Goal: Task Accomplishment & Management: Use online tool/utility

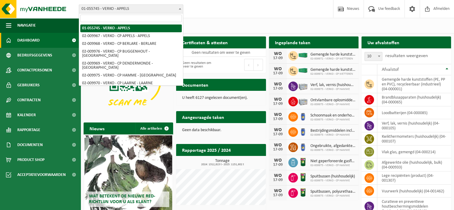
click at [180, 9] on b at bounding box center [180, 8] width 2 height 1
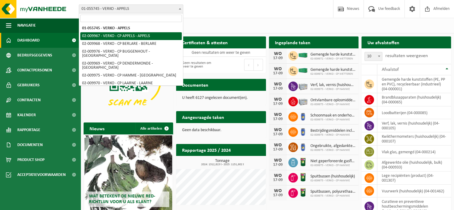
scroll to position [34, 0]
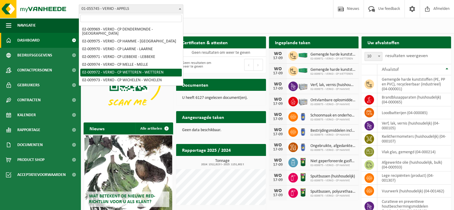
select select "1964"
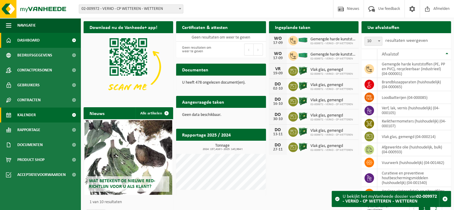
click at [33, 114] on span "Kalender" at bounding box center [26, 115] width 19 height 15
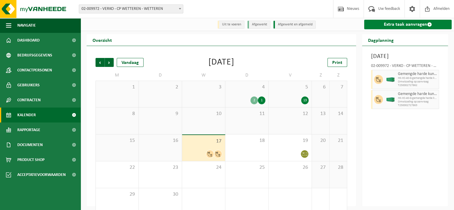
click at [384, 26] on link "Extra taak aanvragen" at bounding box center [409, 25] width 88 height 10
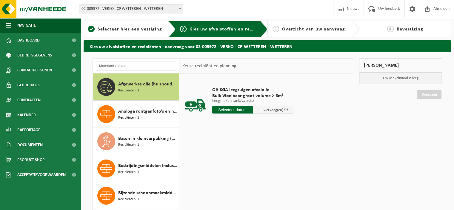
click at [236, 111] on input "text" at bounding box center [232, 109] width 41 height 7
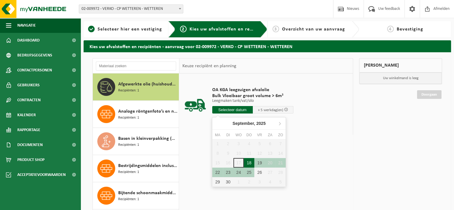
click at [249, 162] on div "18" at bounding box center [249, 163] width 10 height 10
type input "Van 2025-09-18"
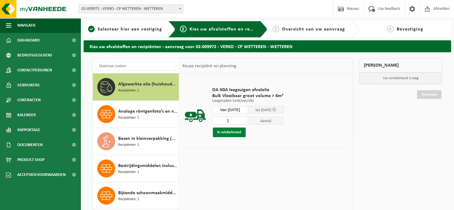
click at [231, 128] on button "In winkelmand" at bounding box center [229, 133] width 33 height 10
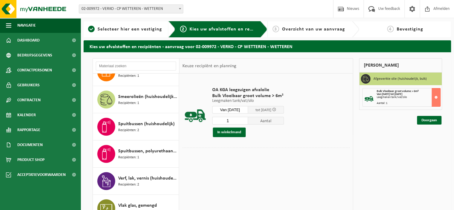
scroll to position [544, 0]
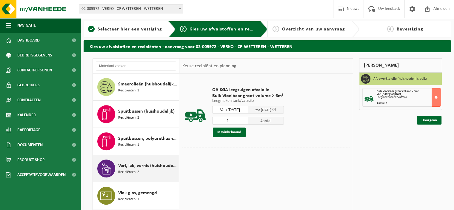
click at [145, 165] on span "Verf, lak, vernis (huishoudelijk)" at bounding box center [147, 165] width 59 height 7
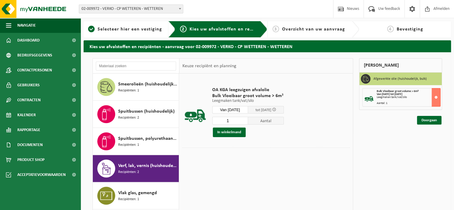
scroll to position [553, 0]
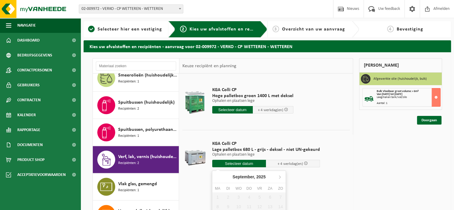
click at [233, 163] on input "text" at bounding box center [239, 163] width 54 height 7
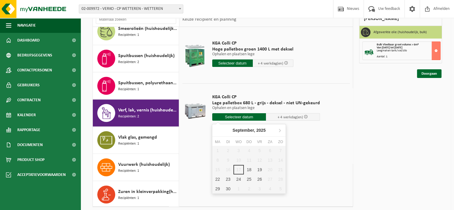
scroll to position [49, 0]
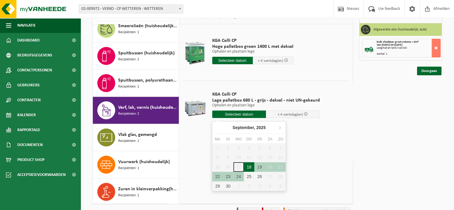
click at [251, 167] on div "18" at bounding box center [249, 167] width 10 height 10
type input "Van 2025-09-18"
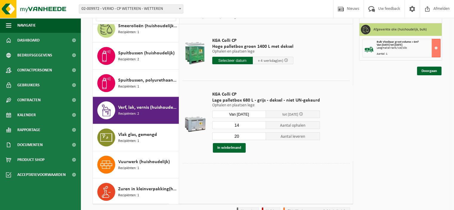
click at [261, 126] on input "14" at bounding box center [239, 125] width 54 height 8
click at [261, 126] on input "13" at bounding box center [239, 125] width 54 height 8
click at [261, 126] on input "12" at bounding box center [239, 125] width 54 height 8
click at [261, 126] on input "11" at bounding box center [239, 125] width 54 height 8
type input "10"
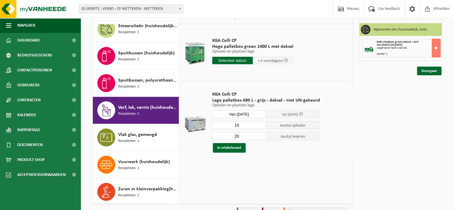
click at [261, 126] on input "10" at bounding box center [239, 125] width 54 height 8
click at [260, 137] on input "11" at bounding box center [239, 136] width 54 height 8
type input "10"
click at [260, 137] on input "10" at bounding box center [239, 136] width 54 height 8
click at [237, 150] on button "In winkelmand" at bounding box center [229, 148] width 33 height 10
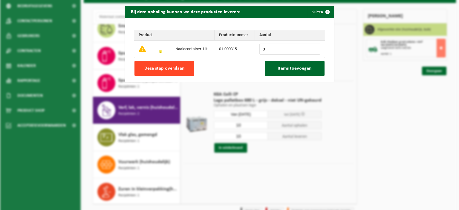
click at [166, 68] on span "Deze stap overslaan" at bounding box center [164, 68] width 40 height 5
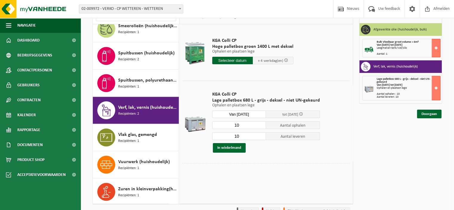
scroll to position [396, 0]
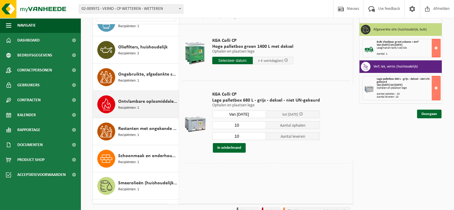
click at [138, 99] on span "Ontvlambare oplosmiddelen (huishoudelijk)" at bounding box center [147, 101] width 59 height 7
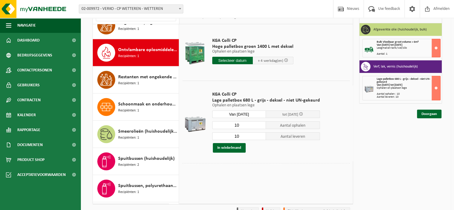
scroll to position [461, 0]
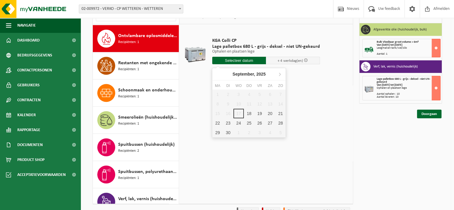
click at [245, 60] on input "text" at bounding box center [239, 60] width 54 height 7
click at [249, 113] on div "18" at bounding box center [249, 114] width 10 height 10
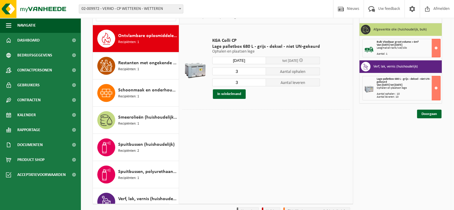
type input "Van 2025-09-18"
click at [261, 74] on input "3" at bounding box center [239, 72] width 54 height 8
type input "2"
click at [261, 72] on input "2" at bounding box center [239, 72] width 54 height 8
type input "2"
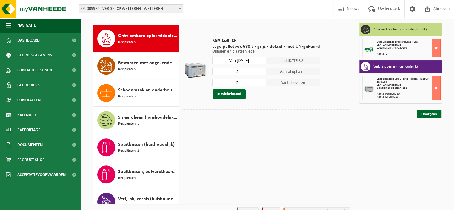
click at [260, 83] on input "2" at bounding box center [239, 83] width 54 height 8
click at [240, 93] on button "In winkelmand" at bounding box center [229, 94] width 33 height 10
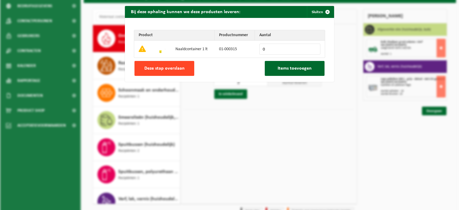
click at [172, 67] on span "Deze stap overslaan" at bounding box center [164, 68] width 40 height 5
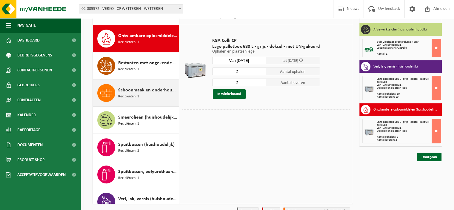
click at [151, 89] on span "Schoonmaak en onderhoudsmiddelen (huishoudelijk)" at bounding box center [147, 90] width 59 height 7
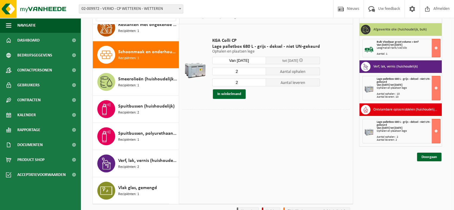
scroll to position [515, 0]
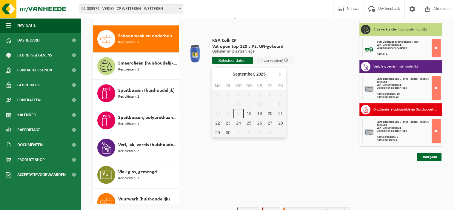
click at [242, 59] on input "text" at bounding box center [232, 60] width 41 height 7
click at [249, 112] on div "18" at bounding box center [249, 114] width 10 height 10
type input "Van [DATE]"
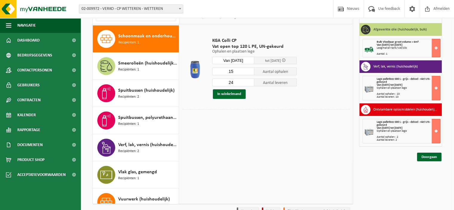
click at [251, 72] on input "15" at bounding box center [233, 72] width 42 height 8
click at [251, 72] on input "8" at bounding box center [233, 72] width 42 height 8
click at [251, 72] on input "7" at bounding box center [233, 72] width 42 height 8
click at [251, 72] on input "6" at bounding box center [233, 72] width 42 height 8
click at [251, 72] on input "5" at bounding box center [233, 72] width 42 height 8
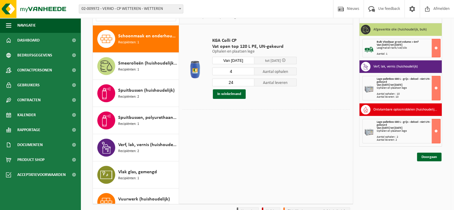
click at [251, 72] on input "4" at bounding box center [233, 72] width 42 height 8
type input "3"
click at [251, 72] on input "3" at bounding box center [233, 72] width 42 height 8
click at [250, 82] on input "16" at bounding box center [233, 83] width 42 height 8
click at [250, 82] on input "15" at bounding box center [233, 83] width 42 height 8
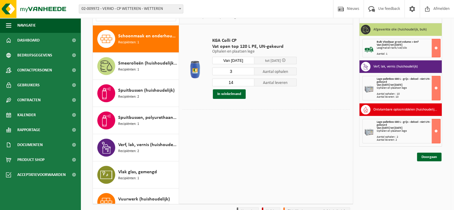
click at [250, 82] on input "14" at bounding box center [233, 83] width 42 height 8
click at [250, 82] on input "13" at bounding box center [233, 83] width 42 height 8
click at [250, 82] on input "12" at bounding box center [233, 83] width 42 height 8
click at [250, 82] on input "11" at bounding box center [233, 83] width 42 height 8
click at [250, 82] on input "2" at bounding box center [233, 83] width 42 height 8
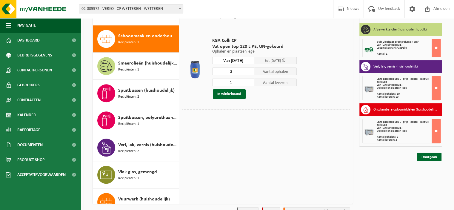
click at [250, 83] on input "1" at bounding box center [233, 83] width 42 height 8
click at [251, 80] on input "2" at bounding box center [233, 83] width 42 height 8
type input "3"
click at [251, 80] on input "3" at bounding box center [233, 83] width 42 height 8
click at [229, 92] on button "In winkelmand" at bounding box center [229, 94] width 33 height 10
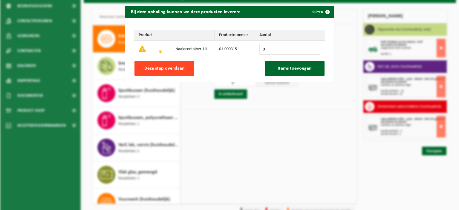
click at [177, 67] on span "Deze stap overslaan" at bounding box center [164, 68] width 40 height 5
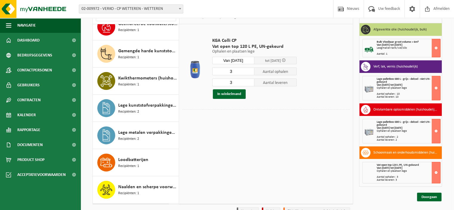
scroll to position [359, 0]
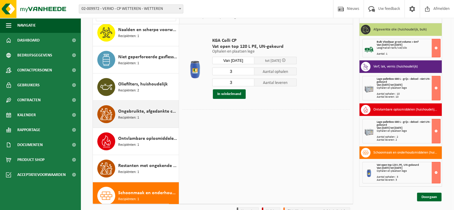
click at [155, 113] on span "Ongebruikte, afgedankte chemicalien (huishoudelijk)" at bounding box center [147, 111] width 59 height 7
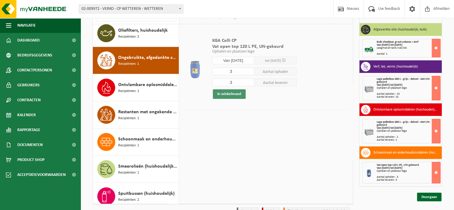
scroll to position [434, 0]
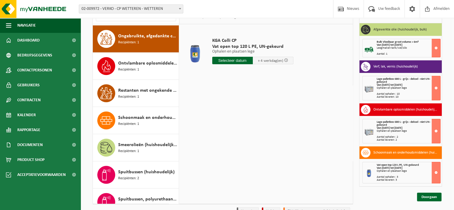
click at [237, 60] on input "text" at bounding box center [232, 60] width 41 height 7
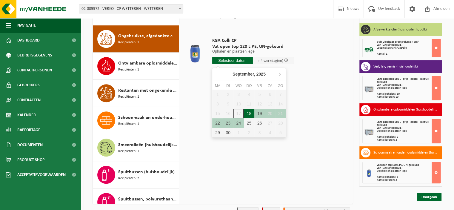
click at [247, 114] on div "18" at bounding box center [249, 114] width 10 height 10
type input "Van 2025-09-18"
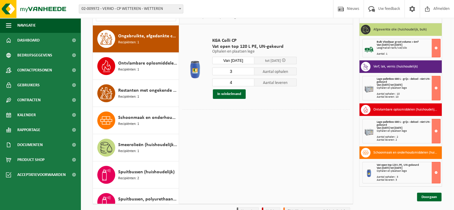
click at [251, 72] on input "3" at bounding box center [233, 72] width 42 height 8
type input "2"
click at [251, 72] on input "2" at bounding box center [233, 72] width 42 height 8
click at [251, 83] on input "3" at bounding box center [233, 83] width 42 height 8
type input "2"
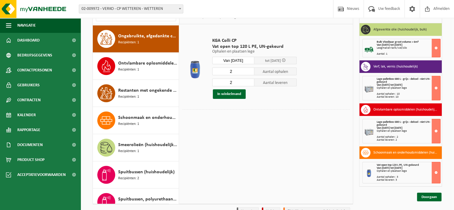
click at [251, 83] on input "2" at bounding box center [233, 83] width 42 height 8
click at [238, 92] on button "In winkelmand" at bounding box center [229, 94] width 33 height 10
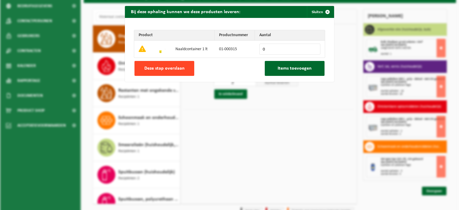
click at [181, 65] on button "Deze stap overslaan" at bounding box center [164, 68] width 60 height 15
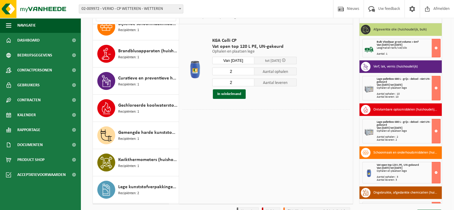
scroll to position [0, 0]
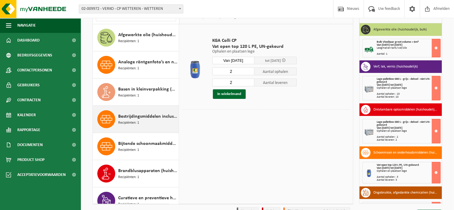
click at [156, 113] on span "Bestrijdingsmiddelen inclusief schimmelwerende beschermingsmiddelen (huishoudel…" at bounding box center [147, 116] width 59 height 7
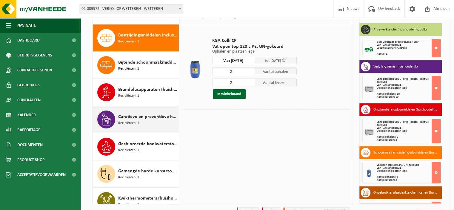
scroll to position [81, 0]
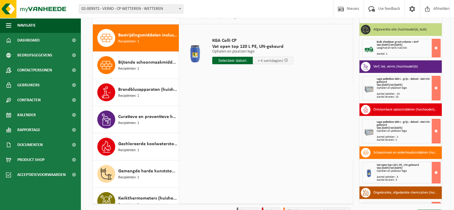
click at [233, 61] on input "text" at bounding box center [232, 60] width 41 height 7
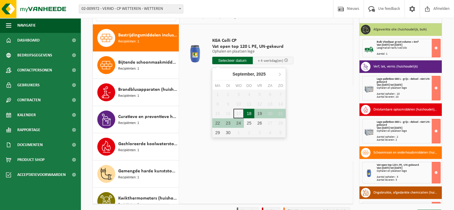
click at [249, 112] on div "18" at bounding box center [249, 114] width 10 height 10
type input "Van 2025-09-18"
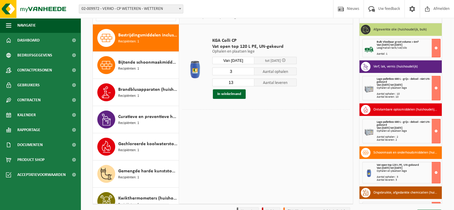
click at [251, 73] on input "3" at bounding box center [233, 72] width 42 height 8
click at [251, 73] on input "2" at bounding box center [233, 72] width 42 height 8
type input "1"
click at [251, 73] on input "1" at bounding box center [233, 72] width 42 height 8
click at [251, 84] on input "0" at bounding box center [233, 83] width 42 height 8
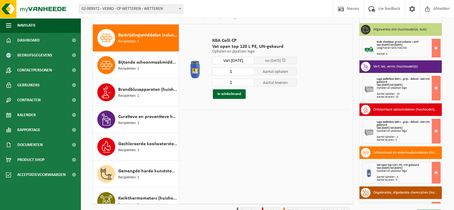
type input "1"
click at [250, 80] on input "1" at bounding box center [233, 83] width 42 height 8
click at [235, 95] on button "In winkelmand" at bounding box center [229, 94] width 33 height 10
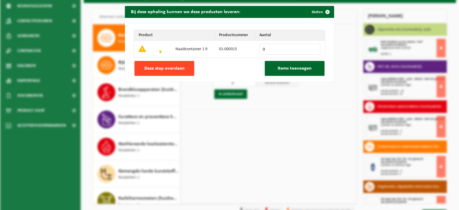
click at [173, 70] on span "Deze stap overslaan" at bounding box center [164, 68] width 40 height 5
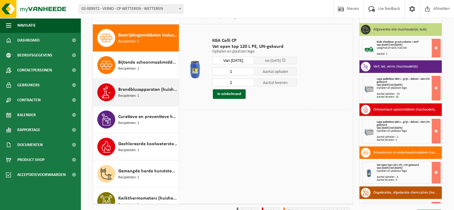
click at [147, 89] on span "Brandblusapparaten (huishoudelijk)" at bounding box center [147, 89] width 59 height 7
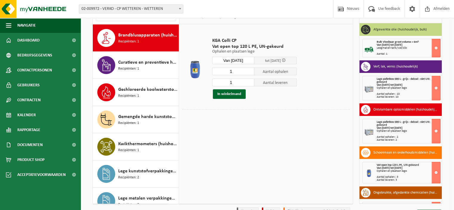
scroll to position [136, 0]
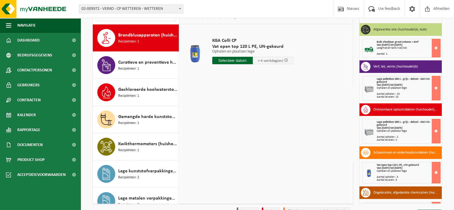
click at [235, 63] on input "text" at bounding box center [232, 60] width 41 height 7
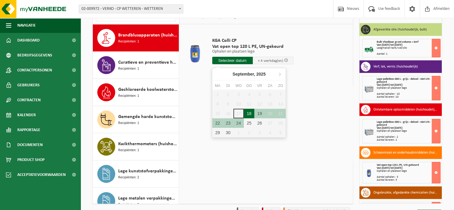
click at [247, 116] on div "18" at bounding box center [249, 114] width 10 height 10
type input "Van 2025-09-18"
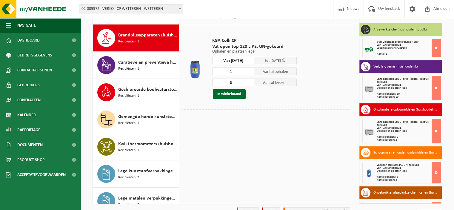
type input "1"
click at [250, 73] on input "1" at bounding box center [233, 72] width 42 height 8
click at [252, 83] on input "0" at bounding box center [233, 83] width 42 height 8
type input "1"
click at [251, 80] on input "1" at bounding box center [233, 83] width 42 height 8
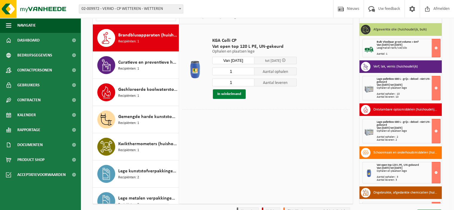
click at [230, 95] on button "In winkelmand" at bounding box center [229, 94] width 33 height 10
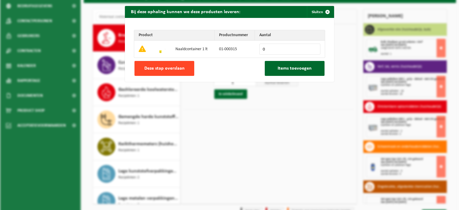
click at [181, 70] on span "Deze stap overslaan" at bounding box center [164, 68] width 40 height 5
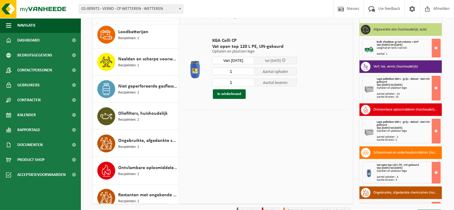
scroll to position [315, 0]
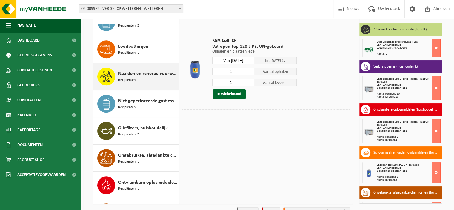
click at [154, 73] on span "Naalden en scherpe voorwerpen (huishoudelijk)" at bounding box center [147, 73] width 59 height 7
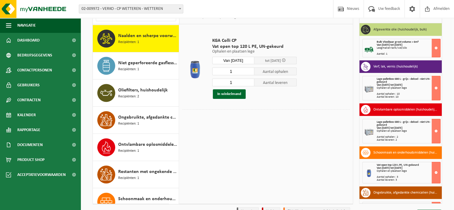
scroll to position [353, 0]
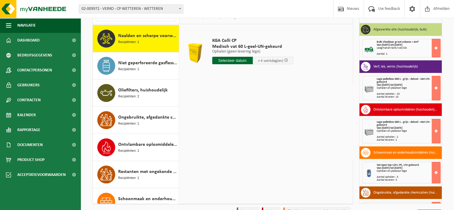
click at [246, 60] on input "text" at bounding box center [232, 60] width 41 height 7
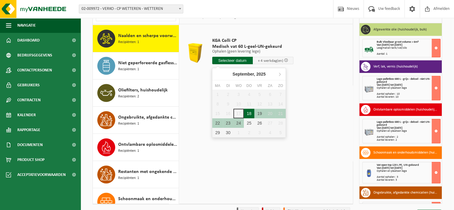
click at [247, 114] on div "18" at bounding box center [249, 114] width 10 height 10
type input "Van 2025-09-18"
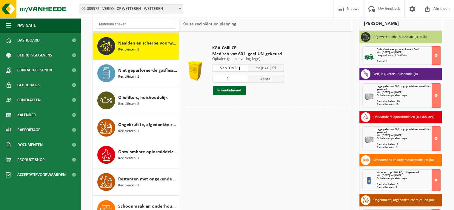
scroll to position [40, 0]
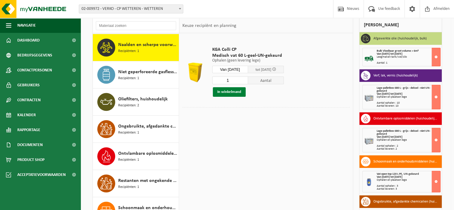
click at [242, 91] on button "In winkelmand" at bounding box center [229, 92] width 33 height 10
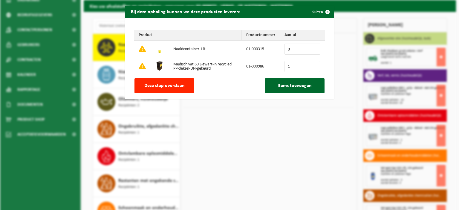
type input "1"
click at [313, 65] on input "1" at bounding box center [302, 66] width 36 height 11
click at [300, 86] on span "Items toevoegen" at bounding box center [295, 85] width 34 height 5
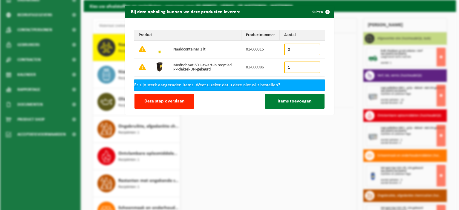
click at [295, 99] on span "Items toevoegen" at bounding box center [295, 101] width 34 height 5
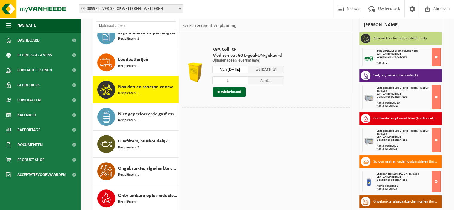
scroll to position [316, 0]
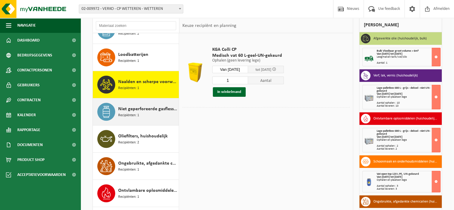
click at [152, 114] on div "Niet geperforeerde gasflessen voor eenmalig gebruik (huishoudelijk) Recipiënten…" at bounding box center [147, 112] width 59 height 18
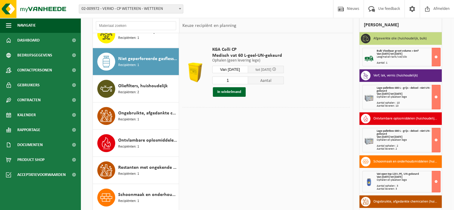
scroll to position [380, 0]
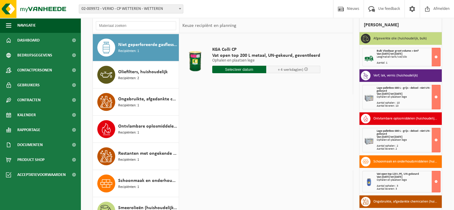
click at [241, 68] on input "text" at bounding box center [239, 69] width 54 height 7
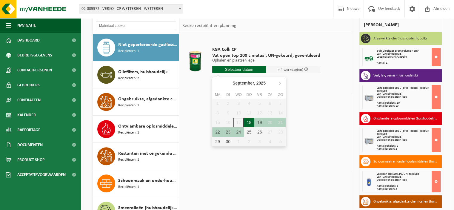
click at [250, 121] on div "18" at bounding box center [249, 123] width 10 height 10
type input "Van 2025-09-18"
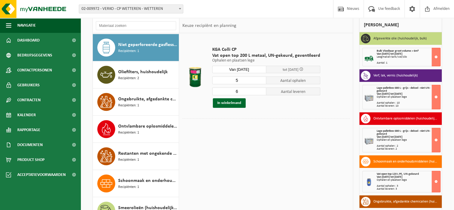
click at [261, 82] on input "5" at bounding box center [239, 80] width 54 height 8
click at [261, 82] on input "4" at bounding box center [239, 80] width 54 height 8
click at [261, 82] on input "3" at bounding box center [239, 80] width 54 height 8
type input "2"
click at [261, 82] on input "2" at bounding box center [239, 80] width 54 height 8
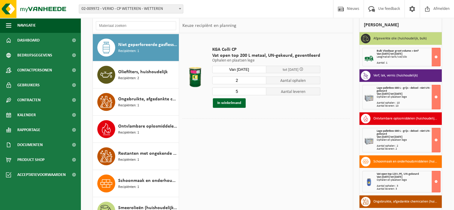
click at [261, 92] on input "5" at bounding box center [239, 92] width 54 height 8
click at [261, 92] on input "4" at bounding box center [239, 92] width 54 height 8
click at [261, 92] on input "3" at bounding box center [239, 92] width 54 height 8
type input "2"
click at [261, 92] on input "2" at bounding box center [239, 92] width 54 height 8
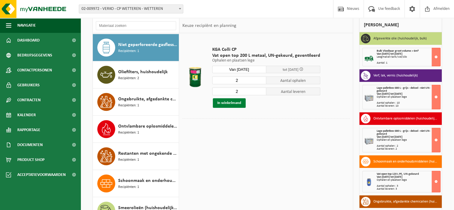
click at [235, 105] on button "In winkelmand" at bounding box center [229, 103] width 33 height 10
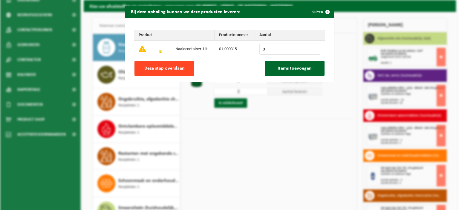
click at [179, 71] on button "Deze stap overslaan" at bounding box center [164, 68] width 60 height 15
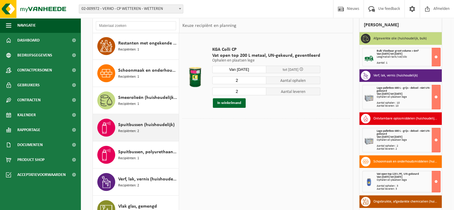
click at [143, 121] on span "Spuitbussen (huishoudelijk)" at bounding box center [146, 124] width 56 height 7
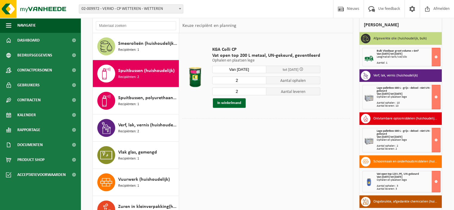
scroll to position [553, 0]
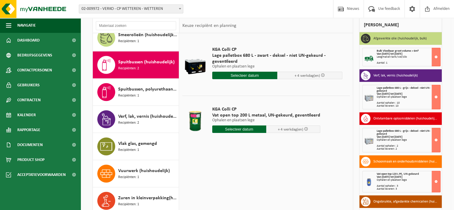
click at [246, 130] on input "text" at bounding box center [239, 128] width 54 height 7
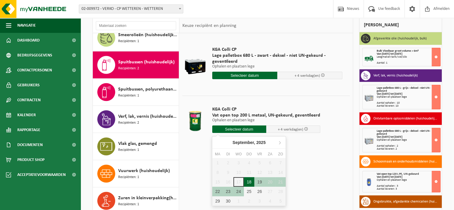
click at [250, 181] on div "18" at bounding box center [249, 182] width 10 height 10
type input "Van 2025-09-18"
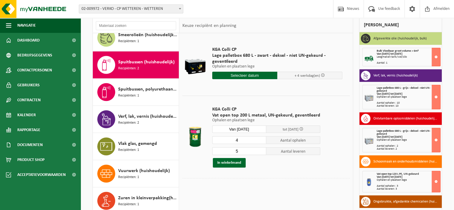
click at [261, 141] on input "4" at bounding box center [239, 140] width 54 height 8
click at [261, 141] on input "3" at bounding box center [239, 140] width 54 height 8
type input "2"
click at [261, 141] on input "2" at bounding box center [239, 140] width 54 height 8
click at [262, 152] on input "4" at bounding box center [239, 151] width 54 height 8
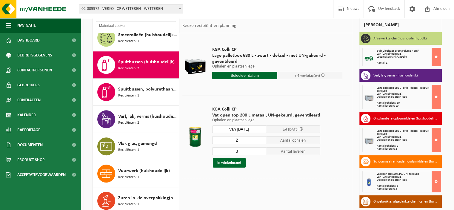
click at [262, 152] on input "3" at bounding box center [239, 151] width 54 height 8
type input "2"
click at [262, 152] on input "2" at bounding box center [239, 151] width 54 height 8
click at [233, 161] on button "In winkelmand" at bounding box center [229, 163] width 33 height 10
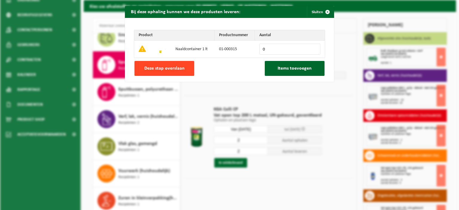
click at [182, 71] on span "Deze stap overslaan" at bounding box center [164, 68] width 40 height 5
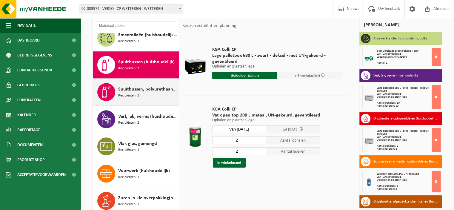
click at [157, 90] on span "Spuitbussen, polyurethaan (PU) (huishoudelijk)" at bounding box center [147, 89] width 59 height 7
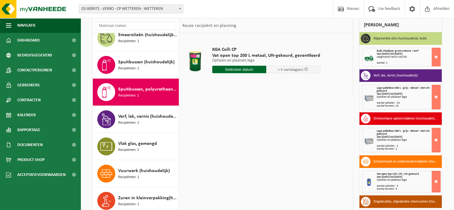
click at [241, 71] on input "text" at bounding box center [239, 69] width 54 height 7
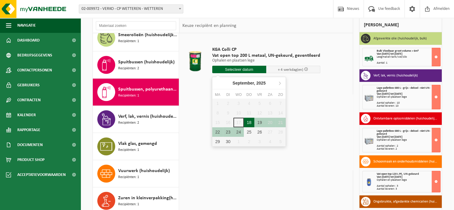
click at [249, 120] on div "18" at bounding box center [249, 123] width 10 height 10
type input "Van 2025-09-18"
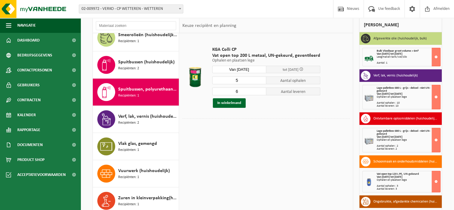
click at [262, 81] on input "5" at bounding box center [239, 80] width 54 height 8
click at [262, 81] on input "4" at bounding box center [239, 80] width 54 height 8
click at [262, 81] on input "3" at bounding box center [239, 80] width 54 height 8
type input "2"
click at [262, 81] on input "2" at bounding box center [239, 80] width 54 height 8
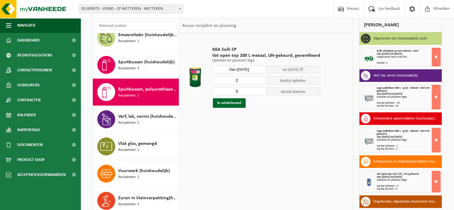
click at [261, 93] on input "5" at bounding box center [239, 92] width 54 height 8
click at [261, 93] on input "4" at bounding box center [239, 92] width 54 height 8
click at [261, 93] on input "3" at bounding box center [239, 92] width 54 height 8
type input "2"
click at [261, 93] on input "2" at bounding box center [239, 92] width 54 height 8
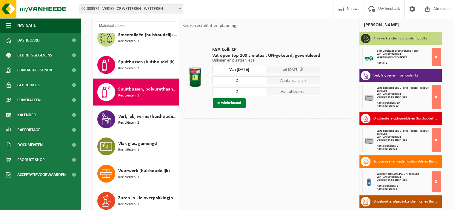
click at [231, 100] on button "In winkelmand" at bounding box center [229, 103] width 33 height 10
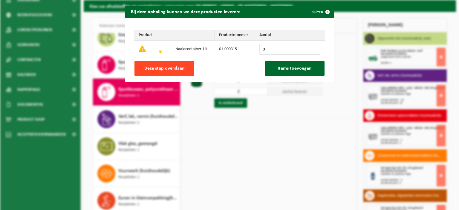
click at [184, 70] on button "Deze stap overslaan" at bounding box center [164, 68] width 60 height 15
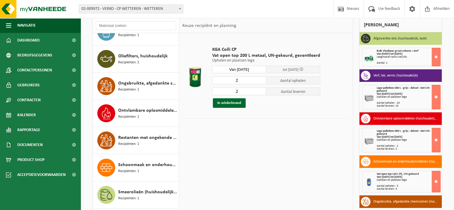
scroll to position [239, 0]
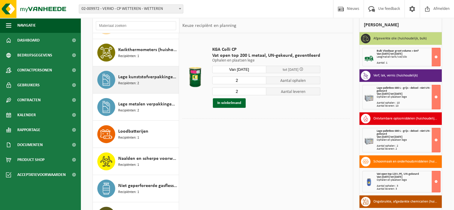
click at [146, 78] on span "Lege kunststofverpakkingen (huishoudelijk)" at bounding box center [147, 76] width 59 height 7
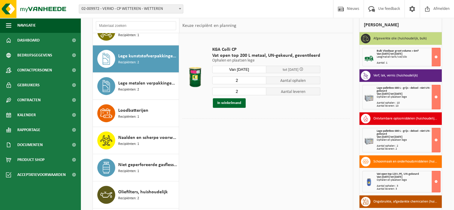
scroll to position [271, 0]
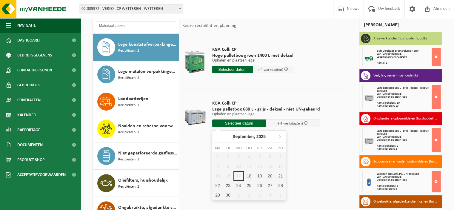
click at [236, 122] on input "text" at bounding box center [239, 123] width 54 height 7
click at [249, 174] on div "18" at bounding box center [249, 176] width 10 height 10
type input "Van 2025-09-18"
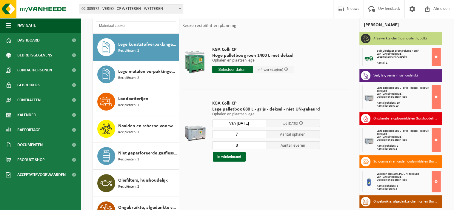
click at [261, 135] on input "7" at bounding box center [239, 134] width 54 height 8
click at [261, 135] on input "6" at bounding box center [239, 134] width 54 height 8
type input "5"
click at [261, 135] on input "5" at bounding box center [239, 134] width 54 height 8
click at [260, 147] on input "7" at bounding box center [239, 145] width 54 height 8
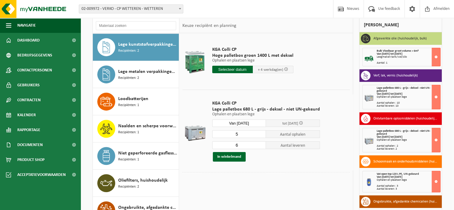
click at [260, 147] on input "6" at bounding box center [239, 145] width 54 height 8
type input "5"
click at [260, 147] on input "5" at bounding box center [239, 145] width 54 height 8
click at [240, 156] on button "In winkelmand" at bounding box center [229, 157] width 33 height 10
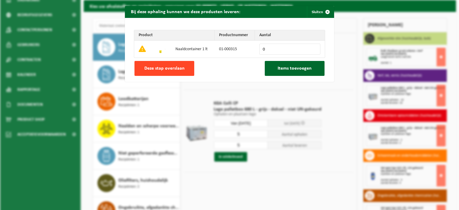
click at [179, 67] on span "Deze stap overslaan" at bounding box center [164, 68] width 40 height 5
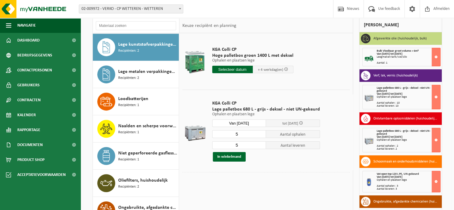
scroll to position [81, 0]
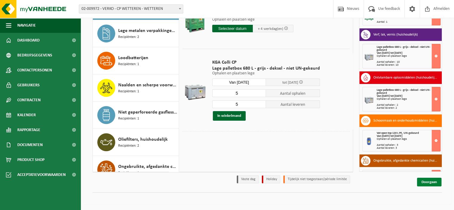
click at [430, 181] on link "Doorgaan" at bounding box center [429, 182] width 24 height 9
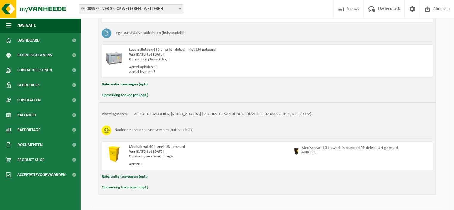
scroll to position [747, 0]
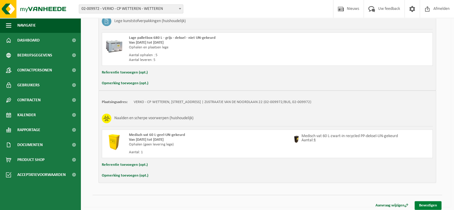
click at [433, 204] on link "Bevestigen" at bounding box center [428, 205] width 27 height 9
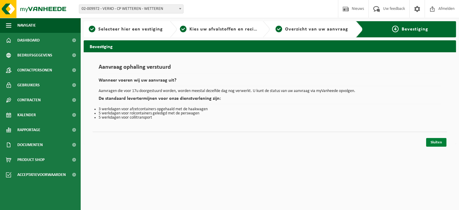
click at [439, 141] on link "Sluiten" at bounding box center [436, 142] width 20 height 9
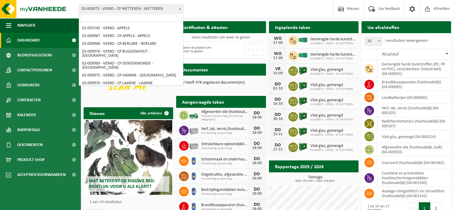
click at [180, 9] on b at bounding box center [180, 8] width 2 height 1
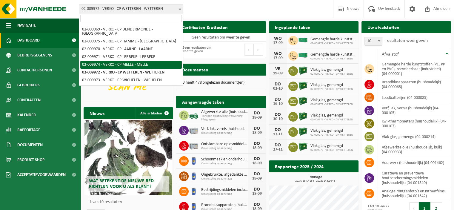
select select "1966"
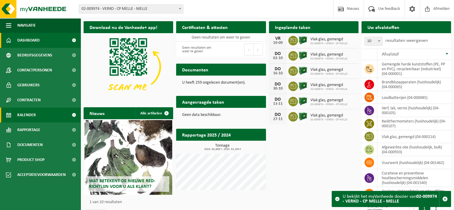
click at [60, 114] on link "Kalender" at bounding box center [40, 115] width 81 height 15
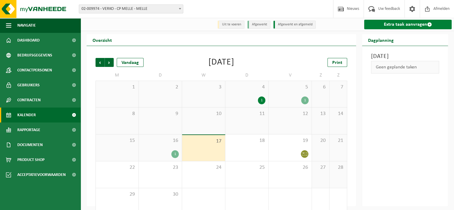
click at [413, 27] on link "Extra taak aanvragen" at bounding box center [409, 25] width 88 height 10
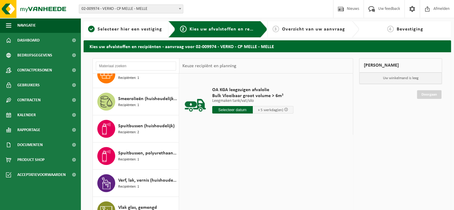
scroll to position [537, 0]
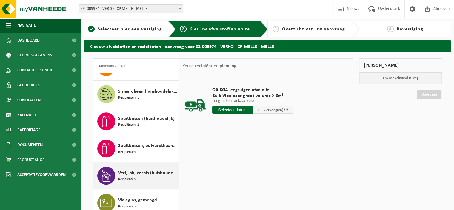
click at [151, 174] on span "Verf, lak, vernis (huishoudelijk)" at bounding box center [147, 172] width 59 height 7
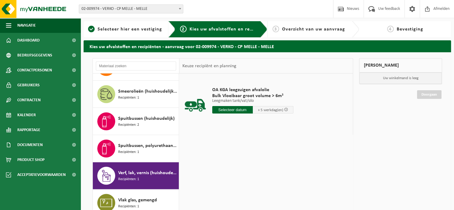
scroll to position [553, 0]
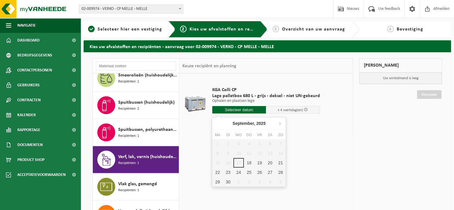
click at [238, 108] on input "text" at bounding box center [239, 109] width 54 height 7
click at [248, 163] on div "18" at bounding box center [249, 163] width 10 height 10
type input "Van 2025-09-18"
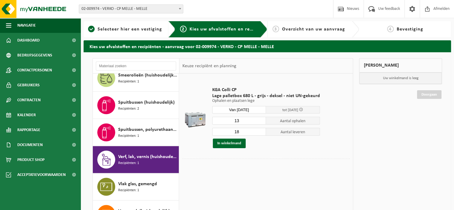
click at [261, 122] on input "13" at bounding box center [239, 121] width 54 height 8
click at [261, 122] on input "12" at bounding box center [239, 121] width 54 height 8
click at [261, 122] on input "11" at bounding box center [239, 121] width 54 height 8
type input "10"
click at [261, 122] on input "10" at bounding box center [239, 121] width 54 height 8
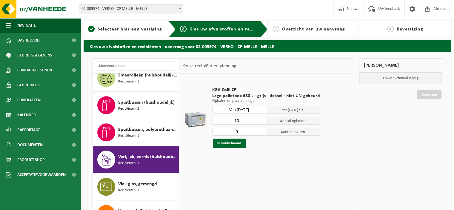
click at [261, 134] on input "9" at bounding box center [239, 132] width 54 height 8
type input "10"
click at [261, 130] on input "10" at bounding box center [239, 132] width 54 height 8
click at [236, 144] on button "In winkelmand" at bounding box center [229, 144] width 33 height 10
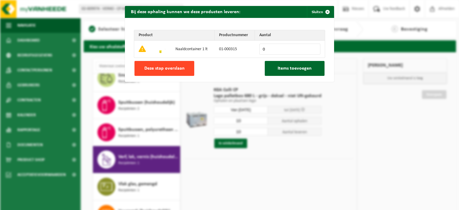
click at [179, 71] on span "Deze stap overslaan" at bounding box center [164, 68] width 40 height 5
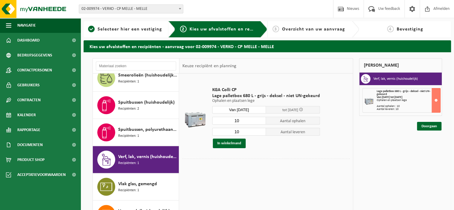
scroll to position [396, 0]
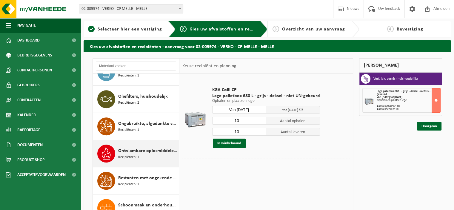
click at [141, 151] on span "Ontvlambare oplosmiddelen (huishoudelijk)" at bounding box center [147, 150] width 59 height 7
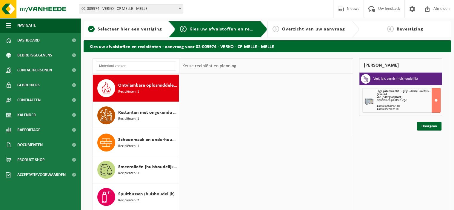
scroll to position [461, 0]
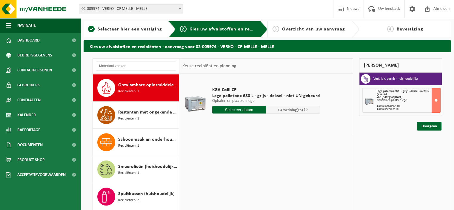
click at [254, 110] on input "text" at bounding box center [239, 109] width 54 height 7
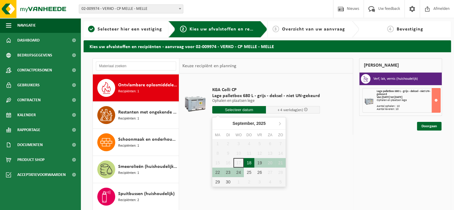
click at [249, 161] on div "18" at bounding box center [249, 163] width 10 height 10
type input "Van 2025-09-18"
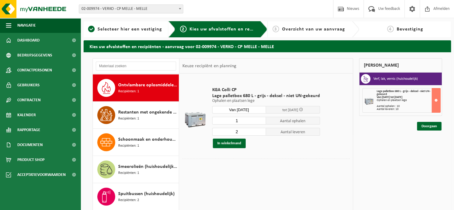
type input "1"
click at [261, 122] on input "1" at bounding box center [239, 121] width 54 height 8
type input "1"
click at [260, 133] on input "1" at bounding box center [239, 132] width 54 height 8
click at [233, 145] on button "In winkelmand" at bounding box center [229, 144] width 33 height 10
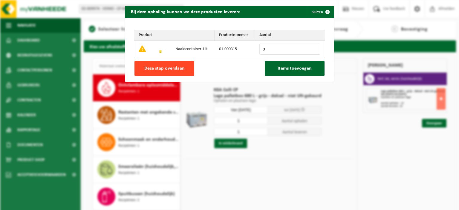
click at [172, 70] on span "Deze stap overslaan" at bounding box center [164, 68] width 40 height 5
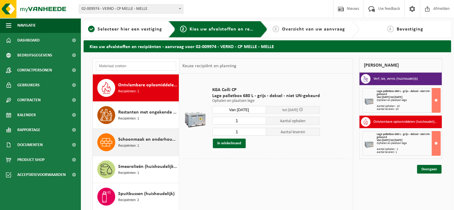
click at [156, 134] on div "Schoonmaak en onderhoudsmiddelen (huishoudelijk) Recipiënten: 1" at bounding box center [147, 142] width 59 height 18
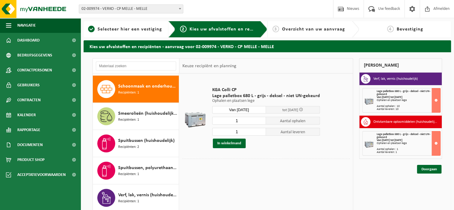
scroll to position [515, 0]
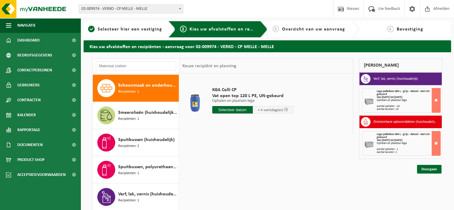
click at [241, 110] on input "text" at bounding box center [232, 109] width 41 height 7
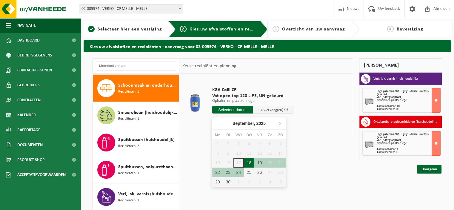
click at [250, 161] on div "18" at bounding box center [249, 163] width 10 height 10
type input "Van 2025-09-18"
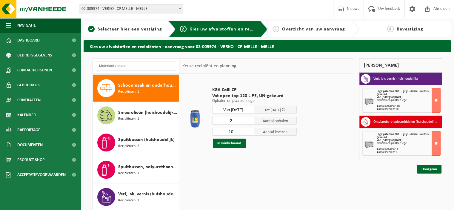
click at [250, 122] on input "2" at bounding box center [233, 121] width 42 height 8
type input "1"
click at [250, 122] on input "1" at bounding box center [233, 121] width 42 height 8
type input "1"
click at [250, 132] on input "1" at bounding box center [233, 132] width 42 height 8
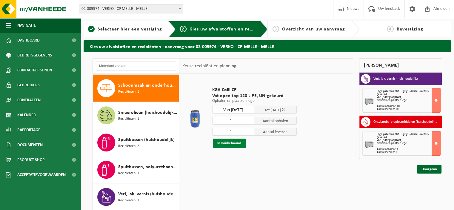
click at [236, 141] on button "In winkelmand" at bounding box center [229, 144] width 33 height 10
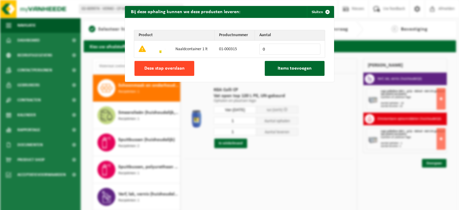
click at [174, 67] on span "Deze stap overslaan" at bounding box center [164, 68] width 40 height 5
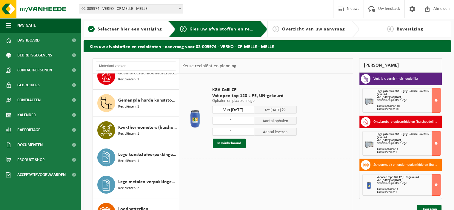
scroll to position [44, 0]
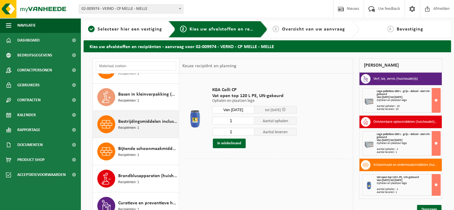
click at [139, 123] on span "Bestrijdingsmiddelen inclusief schimmelwerende beschermingsmiddelen (huishoudel…" at bounding box center [147, 121] width 59 height 7
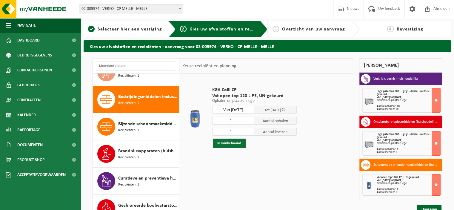
scroll to position [81, 0]
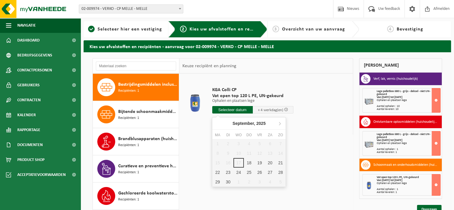
click at [229, 110] on input "text" at bounding box center [232, 109] width 41 height 7
click at [249, 161] on div "18" at bounding box center [249, 163] width 10 height 10
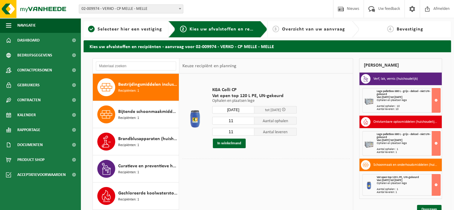
type input "Van 2025-09-18"
click at [250, 122] on input "3" at bounding box center [233, 121] width 42 height 8
type input "2"
click at [250, 122] on input "2" at bounding box center [233, 121] width 42 height 8
click at [250, 132] on input "3" at bounding box center [233, 132] width 42 height 8
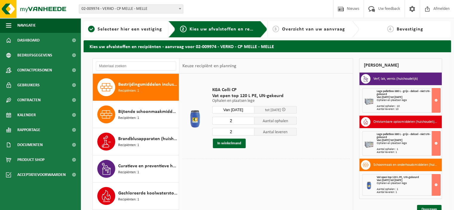
type input "2"
click at [250, 132] on input "2" at bounding box center [233, 132] width 42 height 8
click at [239, 142] on button "In winkelmand" at bounding box center [229, 144] width 33 height 10
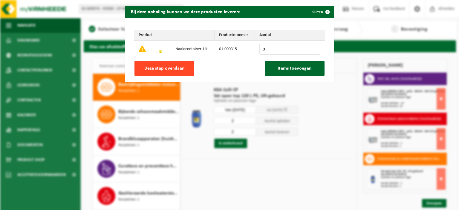
click at [178, 69] on span "Deze stap overslaan" at bounding box center [164, 68] width 40 height 5
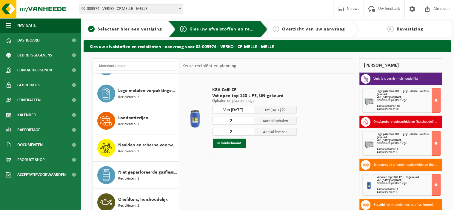
scroll to position [294, 0]
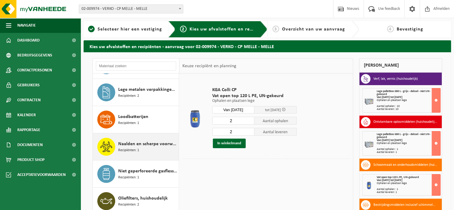
click at [152, 141] on span "Naalden en scherpe voorwerpen (huishoudelijk)" at bounding box center [147, 143] width 59 height 7
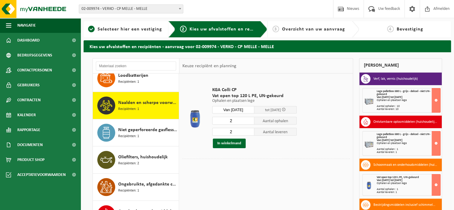
scroll to position [353, 0]
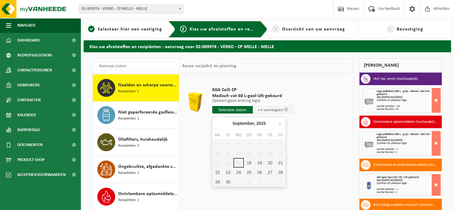
click at [232, 110] on input "text" at bounding box center [232, 109] width 41 height 7
click at [247, 162] on div "18" at bounding box center [249, 163] width 10 height 10
type input "Van 2025-09-18"
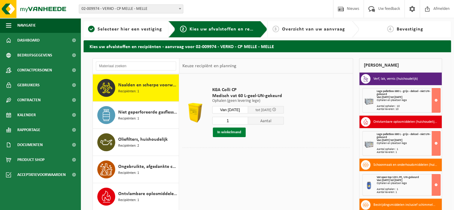
click at [238, 130] on button "In winkelmand" at bounding box center [229, 133] width 33 height 10
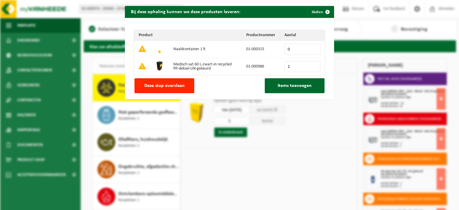
type input "1"
click at [311, 65] on input "1" at bounding box center [302, 66] width 36 height 11
click at [297, 86] on span "Items toevoegen" at bounding box center [295, 85] width 34 height 5
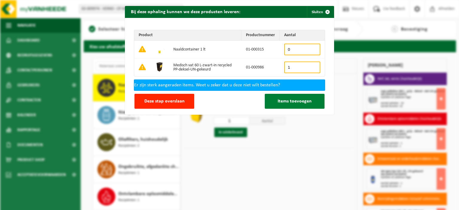
click at [296, 100] on span "Items toevoegen" at bounding box center [295, 101] width 34 height 5
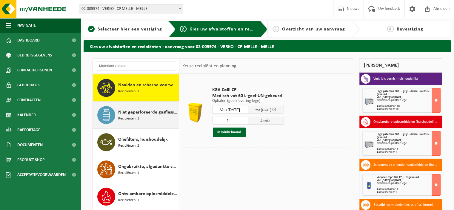
click at [143, 113] on span "Niet geperforeerde gasflessen voor eenmalig gebruik (huishoudelijk)" at bounding box center [147, 112] width 59 height 7
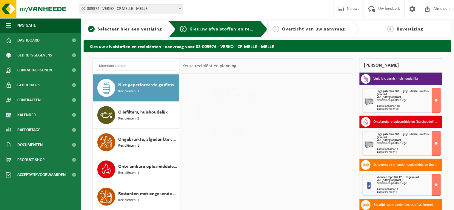
scroll to position [380, 0]
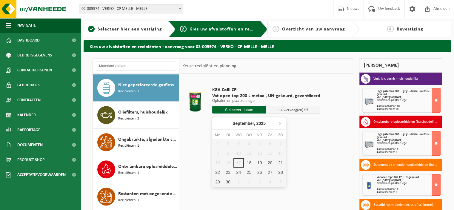
click at [245, 113] on input "text" at bounding box center [239, 109] width 54 height 7
click at [247, 163] on div "18" at bounding box center [249, 163] width 10 height 10
type input "Van 2025-09-18"
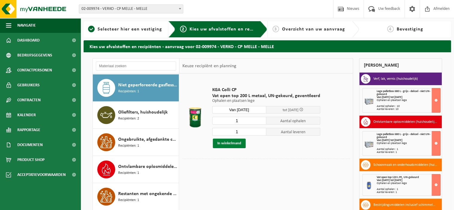
click at [232, 144] on button "In winkelmand" at bounding box center [229, 144] width 33 height 10
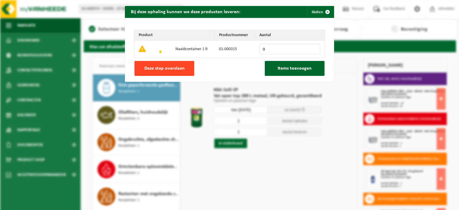
click at [180, 69] on span "Deze stap overslaan" at bounding box center [164, 68] width 40 height 5
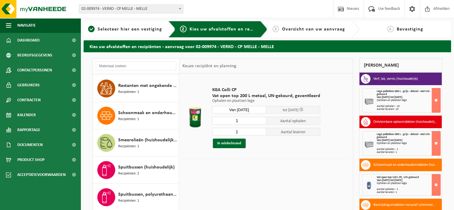
scroll to position [512, 0]
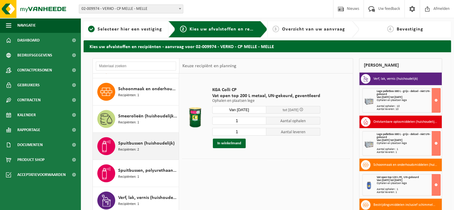
click at [140, 140] on span "Spuitbussen (huishoudelijk)" at bounding box center [146, 143] width 56 height 7
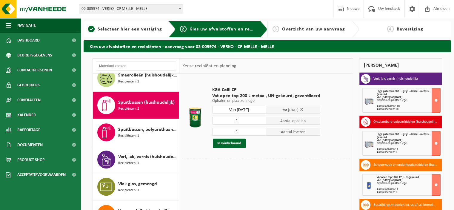
scroll to position [553, 0]
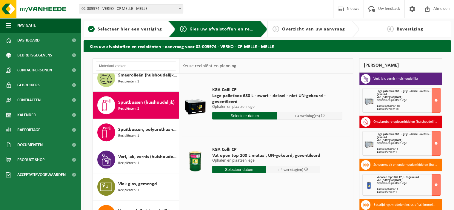
click at [250, 168] on input "text" at bounding box center [239, 169] width 54 height 7
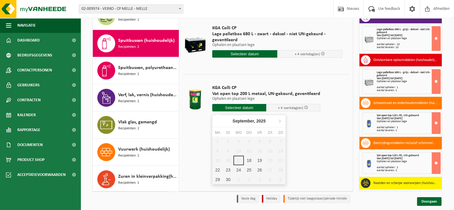
scroll to position [67, 0]
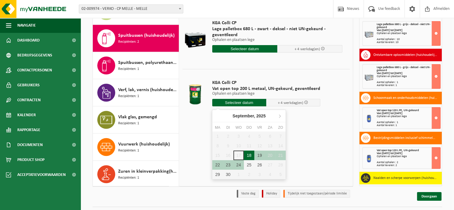
click at [250, 156] on div "18" at bounding box center [249, 156] width 10 height 10
type input "Van 2025-09-18"
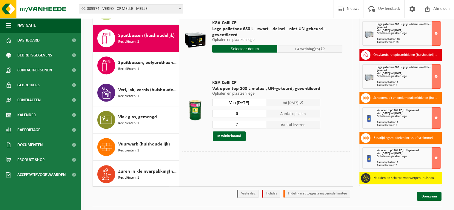
click at [261, 114] on input "6" at bounding box center [239, 114] width 54 height 8
click at [261, 114] on input "5" at bounding box center [239, 114] width 54 height 8
click at [261, 114] on input "4" at bounding box center [239, 114] width 54 height 8
type input "3"
click at [261, 114] on input "3" at bounding box center [239, 114] width 54 height 8
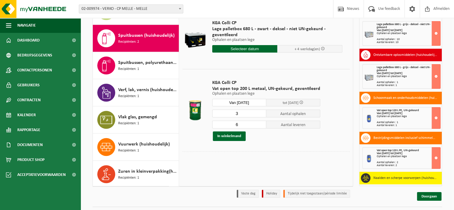
click at [262, 126] on input "6" at bounding box center [239, 125] width 54 height 8
click at [262, 126] on input "5" at bounding box center [239, 125] width 54 height 8
click at [262, 126] on input "4" at bounding box center [239, 125] width 54 height 8
type input "3"
click at [262, 126] on input "3" at bounding box center [239, 125] width 54 height 8
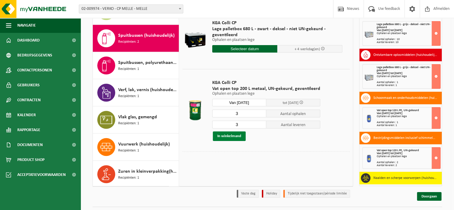
click at [231, 136] on button "In winkelmand" at bounding box center [229, 136] width 33 height 10
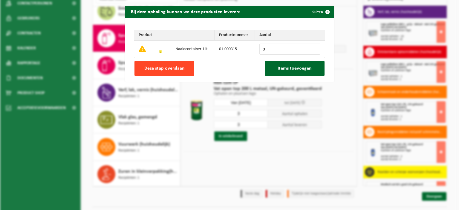
click at [180, 69] on span "Deze stap overslaan" at bounding box center [164, 68] width 40 height 5
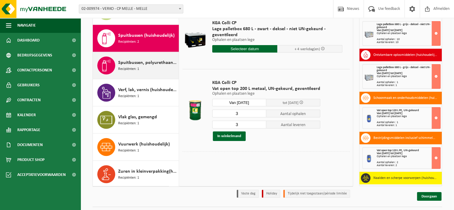
click at [148, 62] on span "Spuitbussen, polyurethaan (PU) (huishoudelijk)" at bounding box center [147, 62] width 59 height 7
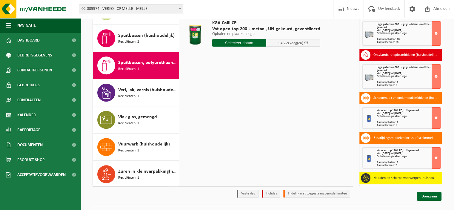
click at [249, 41] on input "text" at bounding box center [239, 42] width 54 height 7
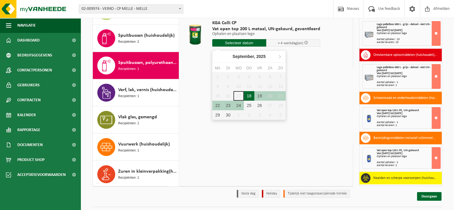
click at [250, 96] on div "18" at bounding box center [249, 96] width 10 height 10
type input "Van 2025-09-18"
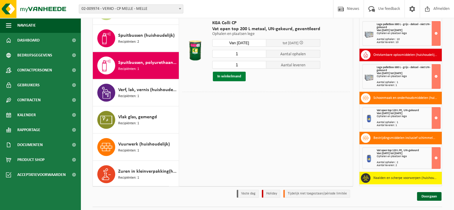
click at [239, 76] on button "In winkelmand" at bounding box center [229, 77] width 33 height 10
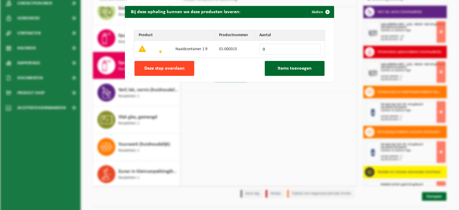
click at [184, 69] on button "Deze stap overslaan" at bounding box center [164, 68] width 60 height 15
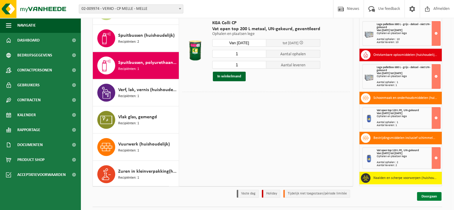
click at [431, 196] on link "Doorgaan" at bounding box center [429, 196] width 24 height 9
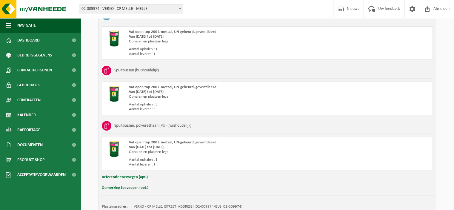
scroll to position [473, 0]
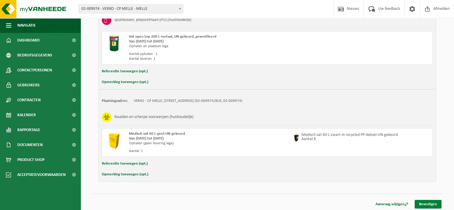
click at [435, 203] on link "Bevestigen" at bounding box center [428, 204] width 27 height 9
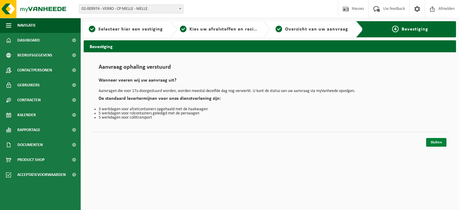
click at [439, 140] on link "Sluiten" at bounding box center [436, 142] width 20 height 9
